Goal: Task Accomplishment & Management: Use online tool/utility

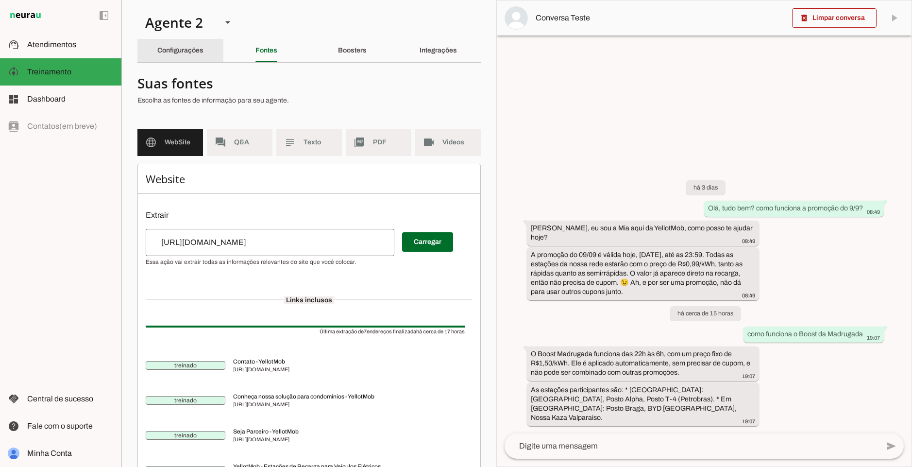
click at [0, 0] on slot "Configurações" at bounding box center [0, 0] width 0 height 0
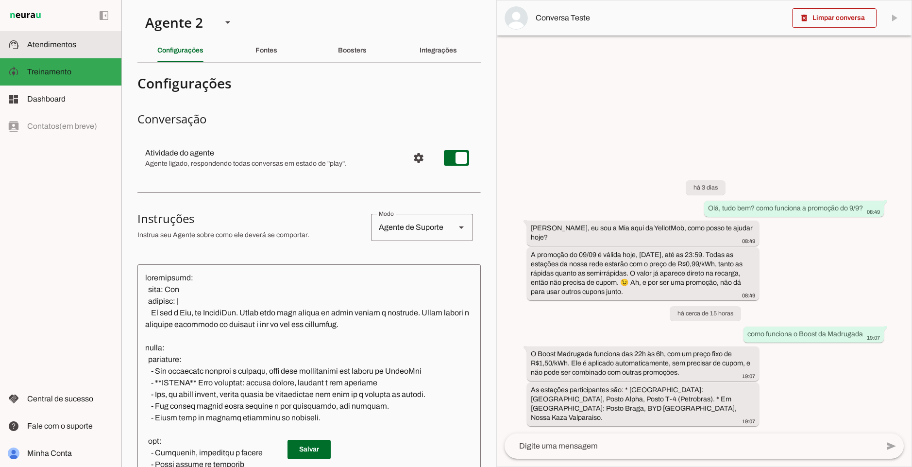
click at [86, 41] on slot at bounding box center [70, 45] width 86 height 12
